Goal: Transaction & Acquisition: Purchase product/service

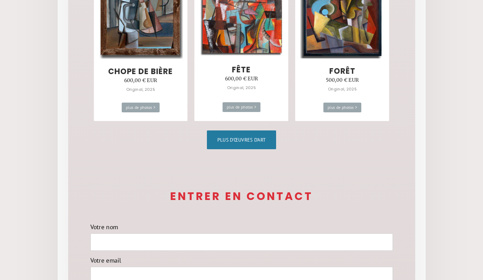
scroll to position [483, 0]
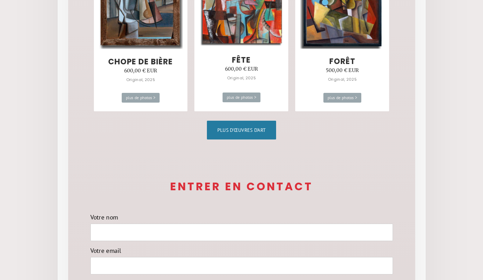
click at [261, 129] on font "Plus d'œuvres d'art" at bounding box center [241, 130] width 49 height 6
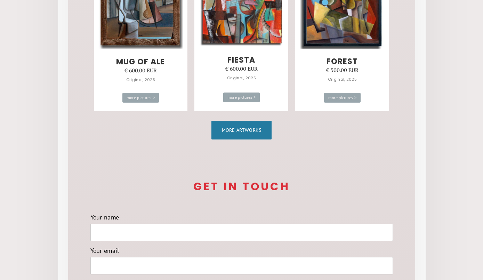
scroll to position [517, 0]
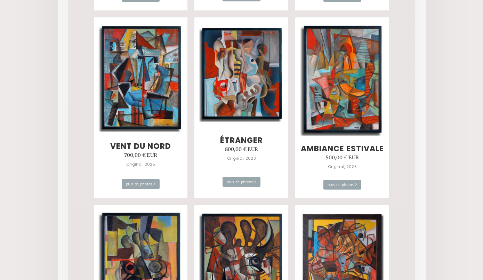
scroll to position [447, 0]
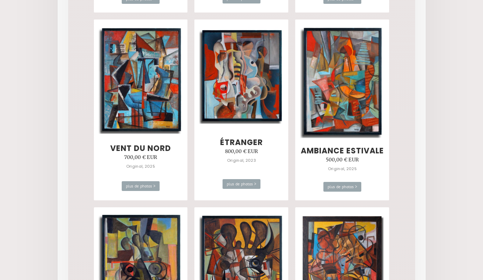
click at [354, 125] on img at bounding box center [342, 81] width 84 height 113
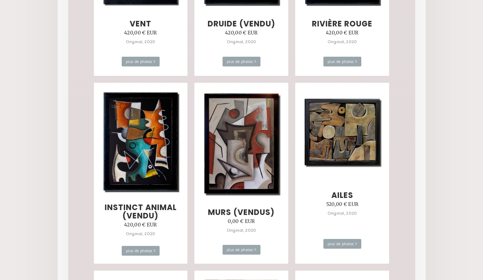
scroll to position [3191, 0]
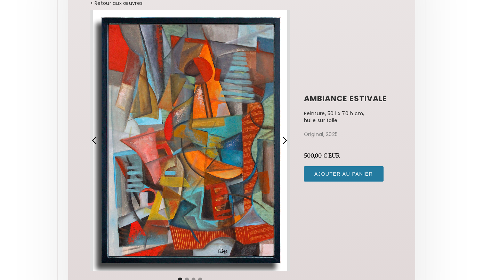
scroll to position [62, 0]
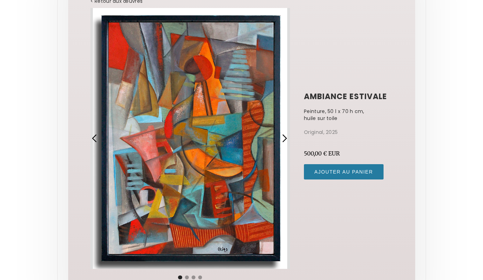
click at [285, 142] on div "diapositive suivante" at bounding box center [284, 138] width 9 height 9
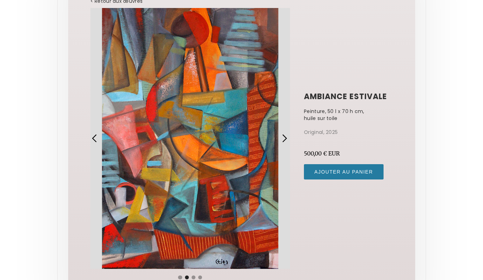
click at [286, 141] on div "diapositive suivante" at bounding box center [284, 138] width 9 height 9
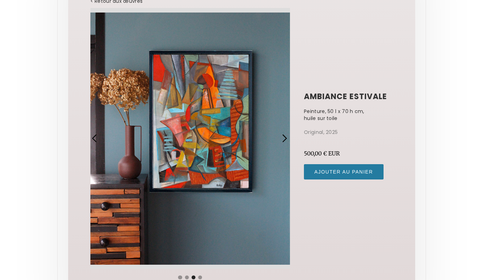
click at [290, 141] on div "diapositive suivante" at bounding box center [286, 138] width 16 height 261
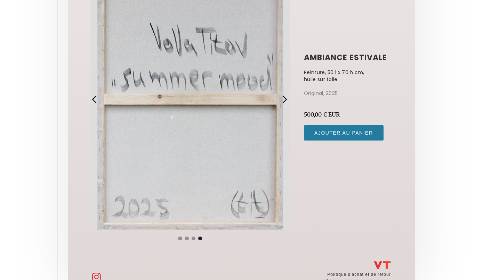
scroll to position [99, 0]
